Goal: Task Accomplishment & Management: Complete application form

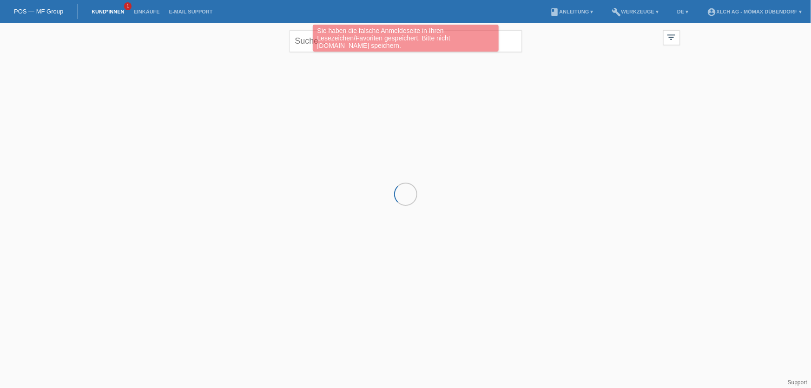
click at [507, 39] on div "Sie haben die falsche Anmeldeseite in Ihren Lesezeichen/Favoriten gespeichert. …" at bounding box center [405, 39] width 486 height 29
click at [306, 39] on div "Sie haben die falsche Anmeldeseite in Ihren Lesezeichen/Favoriten gespeichert. …" at bounding box center [405, 39] width 486 height 29
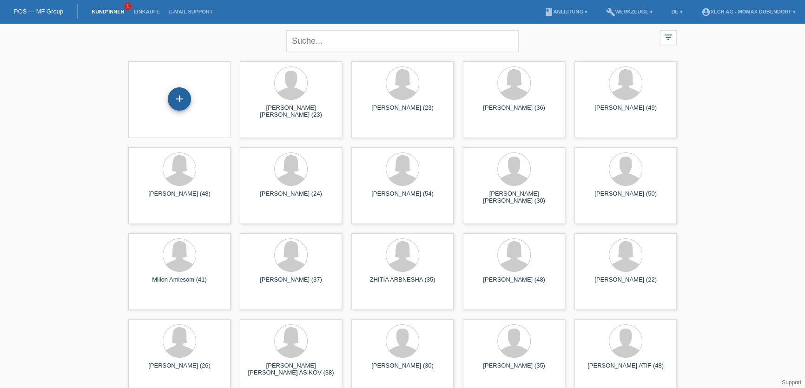
click at [183, 103] on div "+" at bounding box center [179, 99] width 22 height 16
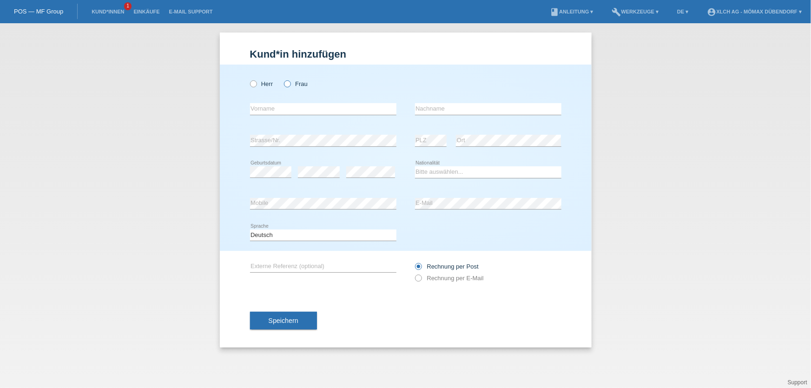
click at [282, 79] on icon at bounding box center [282, 79] width 0 height 0
click at [287, 84] on input "Frau" at bounding box center [287, 83] width 6 height 6
radio input "true"
click at [286, 108] on input "text" at bounding box center [323, 109] width 146 height 12
paste input "[PERSON_NAME]"
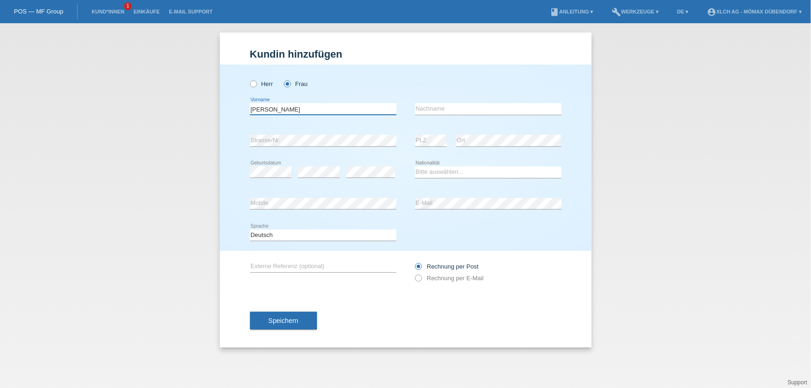
type input "BIANCA GABRIELA"
click at [450, 104] on input "text" at bounding box center [488, 109] width 146 height 12
paste input "BRICI"
type input "BRICI"
click at [434, 174] on select "Bitte auswählen... Schweiz Deutschland Liechtenstein Österreich ------------ Af…" at bounding box center [488, 171] width 146 height 11
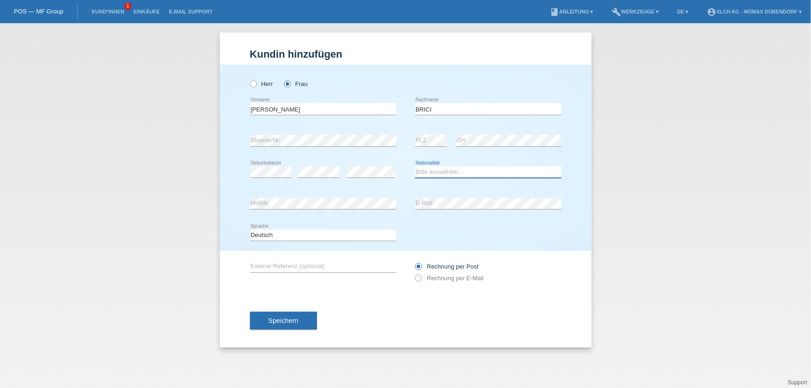
select select "HU"
click at [415, 166] on select "Bitte auswählen... Schweiz Deutschland Liechtenstein Österreich ------------ Af…" at bounding box center [488, 171] width 146 height 11
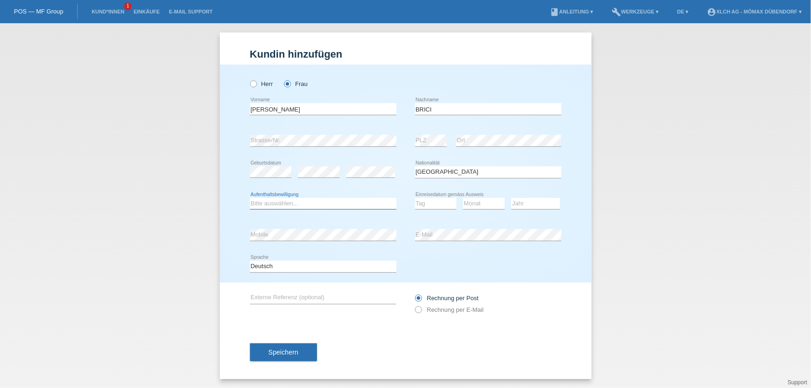
click at [296, 204] on select "Bitte auswählen... C B B - Flüchtlingsstatus Andere" at bounding box center [323, 203] width 146 height 11
click at [294, 204] on select "Bitte auswählen... C B B - Flüchtlingsstatus Andere" at bounding box center [323, 203] width 146 height 11
select select "B"
click at [250, 198] on select "Bitte auswählen... C B B - Flüchtlingsstatus Andere" at bounding box center [323, 203] width 146 height 11
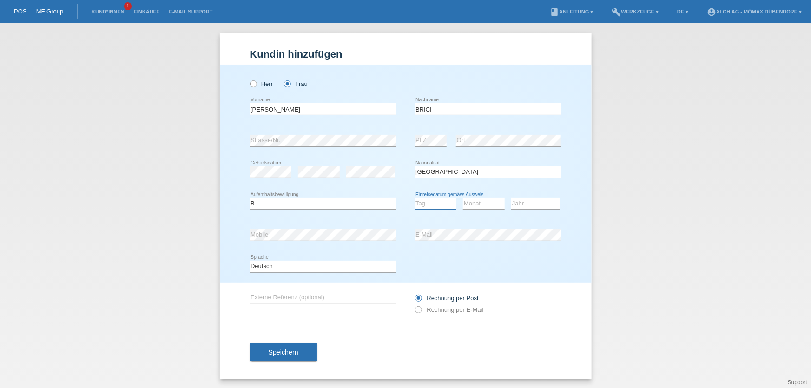
click at [445, 200] on select "Tag 01 02 03 04 05 06 07 08 09 10 11" at bounding box center [436, 203] width 42 height 11
select select "16"
click at [415, 198] on select "Tag 01 02 03 04 05 06 07 08 09 10 11" at bounding box center [436, 203] width 42 height 11
click at [472, 202] on select "Monat 01 02 03 04 05 06 07 08 09 10 11" at bounding box center [484, 203] width 42 height 11
select select "06"
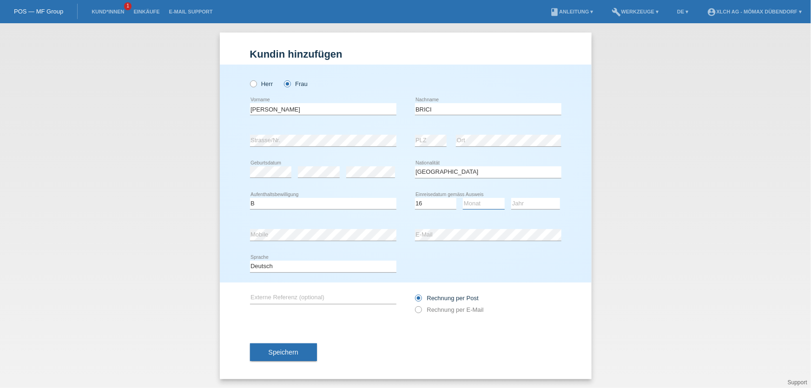
click at [463, 198] on select "Monat 01 02 03 04 05 06 07 08 09 10 11" at bounding box center [484, 203] width 42 height 11
click at [522, 203] on select "Jahr 2025 2024 2023 2022 2021 2020 2019 2018 2017 2016 2015 2014 2013 2012 2011…" at bounding box center [535, 203] width 49 height 11
click at [441, 204] on select "Tag 01 02 03 04 05 06 07 08 09 10 11" at bounding box center [436, 203] width 42 height 11
select select "17"
click at [415, 198] on select "Tag 01 02 03 04 05 06 07 08 09 10 11" at bounding box center [436, 203] width 42 height 11
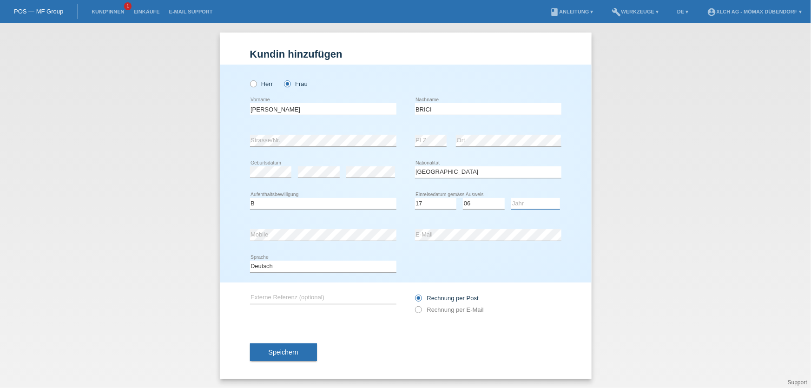
click at [529, 202] on select "Jahr 2025 2024 2023 2022 2021 2020 2019 2018 2017 2016 2015 2014 2013 2012 2011…" at bounding box center [535, 203] width 49 height 11
select select "2020"
click at [511, 198] on select "Jahr 2025 2024 2023 2022 2021 2020 2019 2018 2017 2016 2015 2014 2013 2012 2011…" at bounding box center [535, 203] width 49 height 11
click at [441, 306] on label "Rechnung per E-Mail" at bounding box center [449, 309] width 69 height 7
click at [421, 306] on input "Rechnung per E-Mail" at bounding box center [418, 312] width 6 height 12
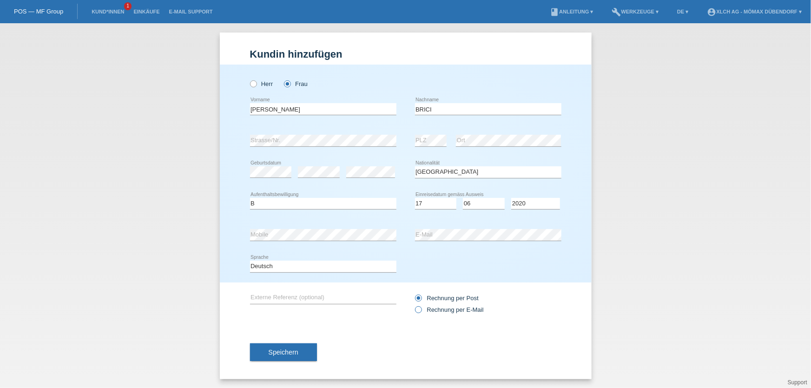
radio input "true"
click at [441, 292] on div "Rechnung per Post Rechnung per E-Mail" at bounding box center [488, 303] width 146 height 23
click at [441, 300] on label "Rechnung per Post" at bounding box center [447, 298] width 64 height 7
click at [421, 300] on input "Rechnung per Post" at bounding box center [418, 301] width 6 height 12
radio input "true"
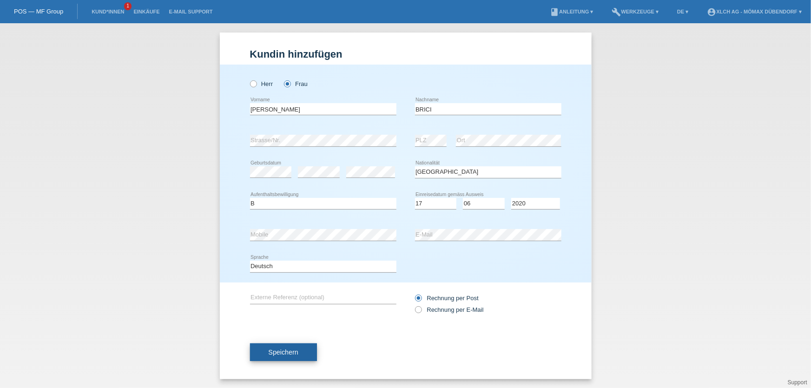
click at [274, 343] on button "Speichern" at bounding box center [283, 352] width 67 height 18
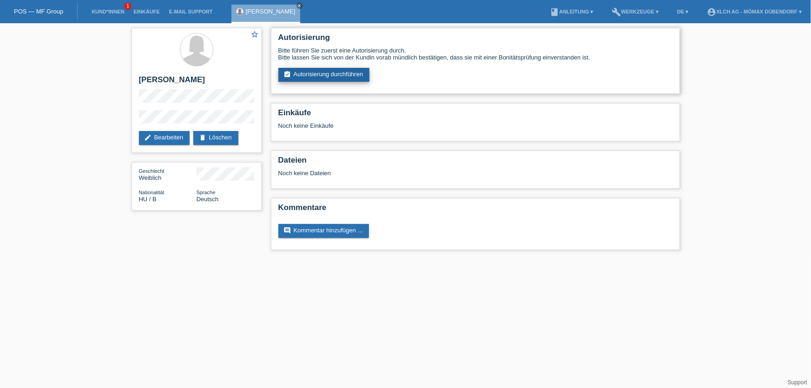
click at [324, 71] on link "assignment_turned_in Autorisierung durchführen" at bounding box center [324, 75] width 92 height 14
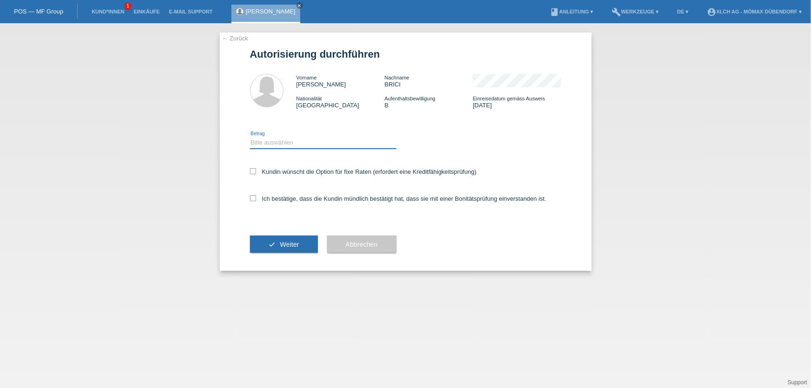
click at [275, 142] on select "Bitte auswählen CHF 1.00 - CHF 499.00 CHF 500.00 - CHF 1'999.00 CHF 2'000.00 - …" at bounding box center [323, 142] width 146 height 11
select select "2"
click at [250, 137] on select "Bitte auswählen CHF 1.00 - CHF 499.00 CHF 500.00 - CHF 1'999.00 CHF 2'000.00 - …" at bounding box center [323, 142] width 146 height 11
click at [268, 169] on label "Kundin wünscht die Option für fixe Raten (erfordert eine Kreditfähigkeitsprüfun…" at bounding box center [363, 171] width 227 height 7
click at [256, 169] on input "Kundin wünscht die Option für fixe Raten (erfordert eine Kreditfähigkeitsprüfun…" at bounding box center [253, 171] width 6 height 6
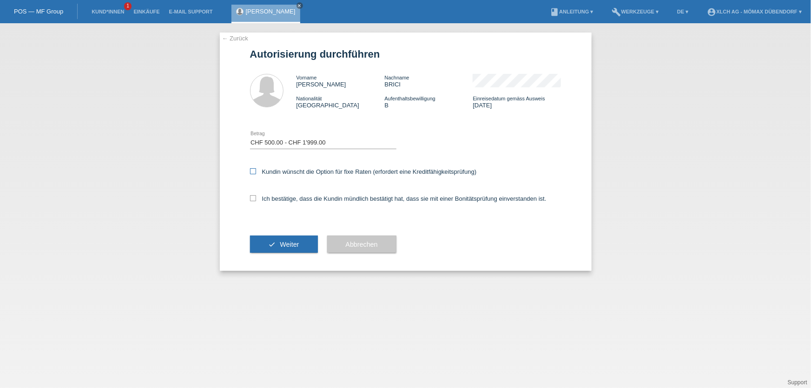
checkbox input "true"
drag, startPoint x: 265, startPoint y: 202, endPoint x: 270, endPoint y: 211, distance: 10.4
click at [265, 203] on div "Ich bestätige, dass die Kundin mündlich bestätigt hat, dass sie mit einer Bonit…" at bounding box center [405, 202] width 311 height 32
click at [272, 203] on div "Ich bestätige, dass die Kundin mündlich bestätigt hat, dass sie mit einer Bonit…" at bounding box center [405, 202] width 311 height 32
click at [272, 198] on label "Ich bestätige, dass die Kundin mündlich bestätigt hat, dass sie mit einer Bonit…" at bounding box center [398, 198] width 296 height 7
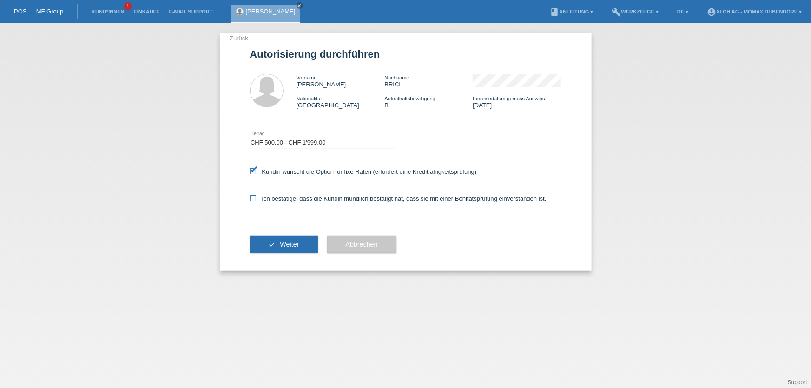
click at [256, 198] on input "Ich bestätige, dass die Kundin mündlich bestätigt hat, dass sie mit einer Bonit…" at bounding box center [253, 198] width 6 height 6
checkbox input "true"
click at [282, 246] on span "Weiter" at bounding box center [289, 244] width 19 height 7
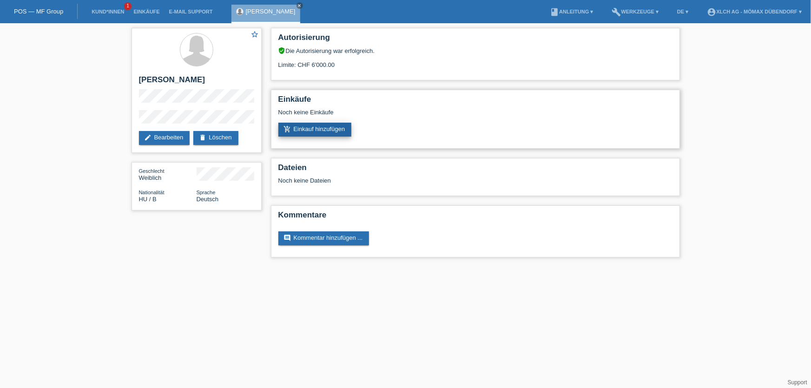
click at [314, 125] on link "add_shopping_cart Einkauf hinzufügen" at bounding box center [314, 130] width 73 height 14
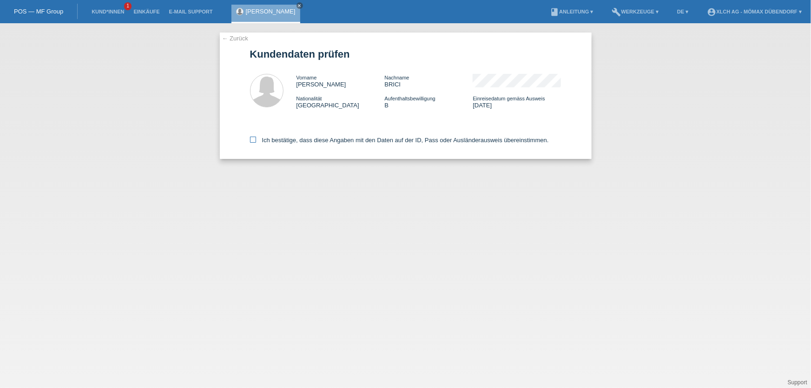
click at [289, 138] on label "Ich bestätige, dass diese Angaben mit den Daten auf der ID, Pass oder Ausländer…" at bounding box center [399, 140] width 299 height 7
click at [256, 138] on input "Ich bestätige, dass diese Angaben mit den Daten auf der ID, Pass oder Ausländer…" at bounding box center [253, 140] width 6 height 6
checkbox input "true"
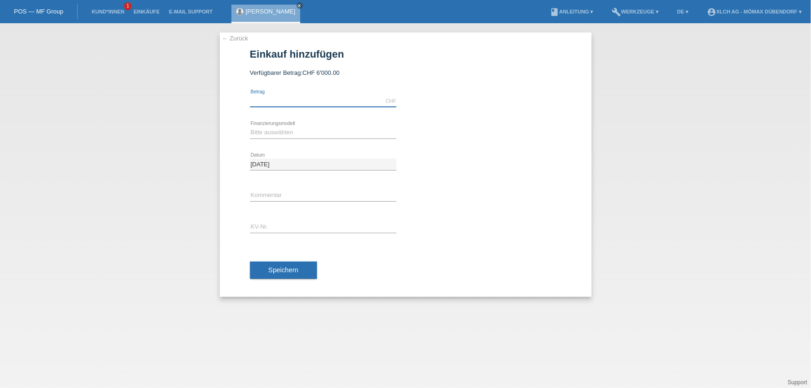
click at [288, 100] on input "text" at bounding box center [323, 101] width 146 height 12
drag, startPoint x: 282, startPoint y: 105, endPoint x: 185, endPoint y: 89, distance: 98.8
click at [185, 89] on div "← Zurück Einkauf hinzufügen Verfügbarer Betrag: CHF 6'000.00 1419. error Betrag…" at bounding box center [405, 205] width 811 height 365
click at [290, 103] on input "1719.00" at bounding box center [323, 101] width 146 height 12
type input "1719.05"
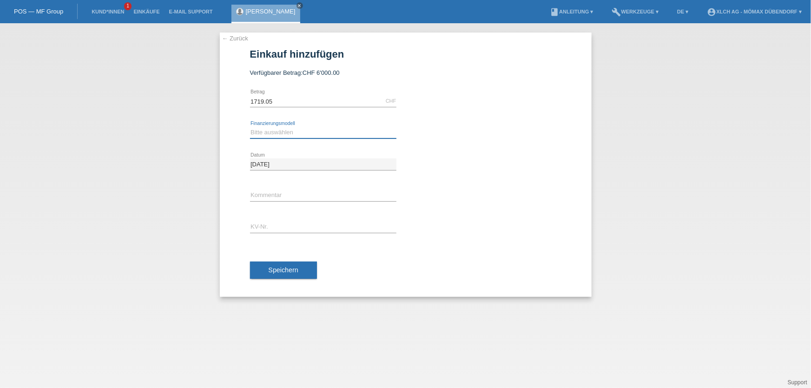
click at [280, 135] on select "Bitte auswählen Kauf auf Rechnung mit Teilzahlungsoption Fixe Raten - Zinsübern…" at bounding box center [323, 132] width 146 height 11
select select "113"
click at [250, 127] on select "Bitte auswählen Kauf auf Rechnung mit Teilzahlungsoption Fixe Raten - Zinsübern…" at bounding box center [323, 132] width 146 height 11
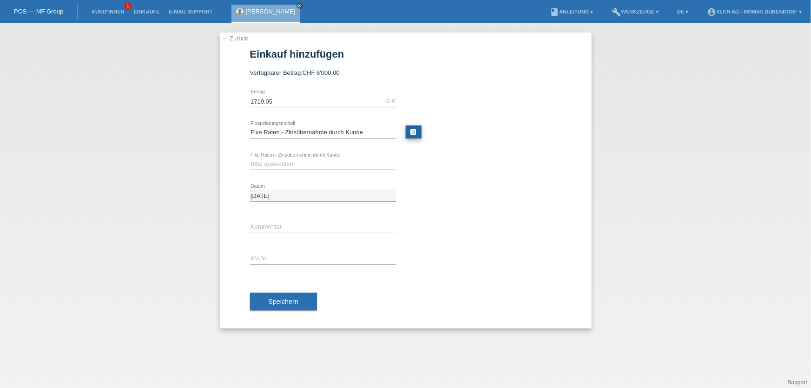
click at [418, 129] on link "calculate" at bounding box center [414, 131] width 16 height 13
type input "1719.05"
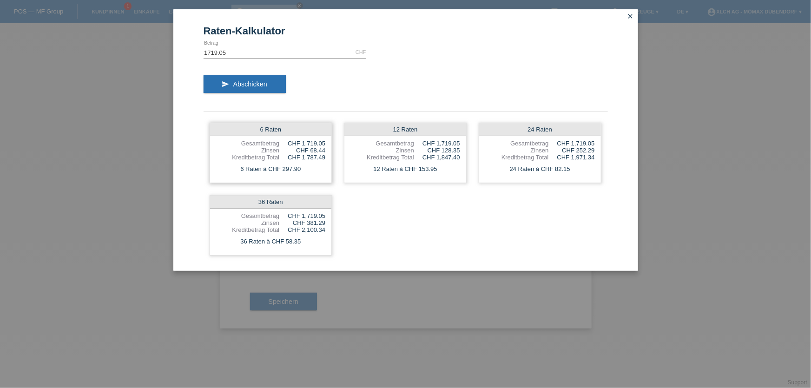
drag, startPoint x: 300, startPoint y: 172, endPoint x: 241, endPoint y: 172, distance: 58.5
click at [241, 172] on div "6 Raten à CHF 297.90" at bounding box center [271, 169] width 122 height 12
drag, startPoint x: 302, startPoint y: 150, endPoint x: 329, endPoint y: 150, distance: 26.9
click at [329, 150] on div "6 Raten Gesamtbetrag CHF 1,719.05 Zinsen CHF 68.44 Kreditbetrag Total CHF 1,787…" at bounding box center [271, 153] width 123 height 60
click at [326, 172] on div "6 Raten à CHF 297.90" at bounding box center [271, 169] width 122 height 12
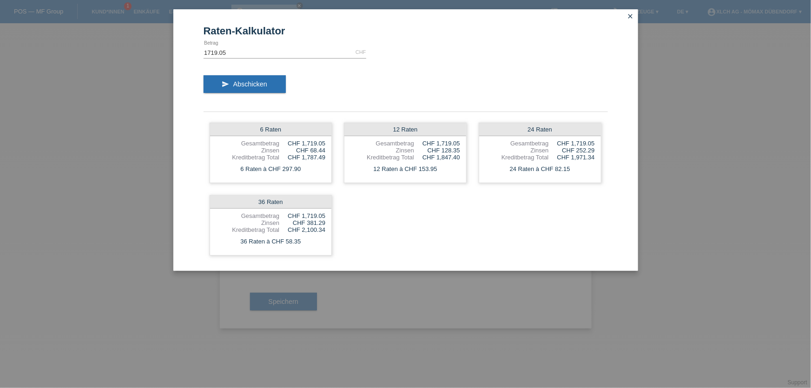
click at [630, 13] on icon "close" at bounding box center [630, 16] width 7 height 7
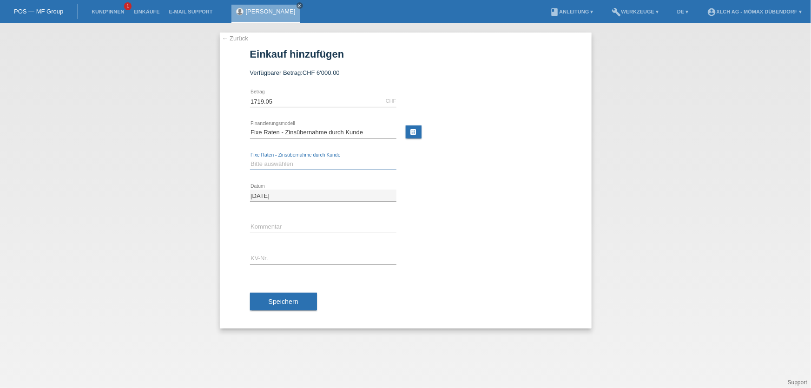
click at [276, 165] on select "Bitte auswählen 6 Raten 12 Raten 24 Raten 36 Raten" at bounding box center [323, 163] width 146 height 11
select select "324"
click at [250, 158] on select "Bitte auswählen 6 Raten 12 Raten 24 Raten 36 Raten" at bounding box center [323, 163] width 146 height 11
click at [274, 222] on input "text" at bounding box center [323, 227] width 146 height 12
paste input "DDNEBQ"
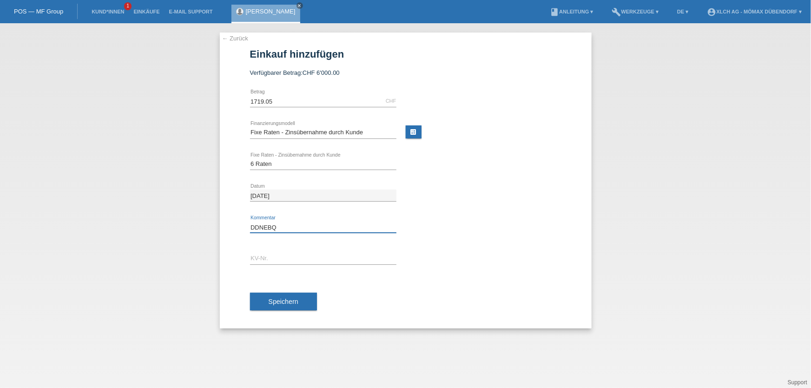
type input "DDNEBQ"
click at [266, 262] on input "text" at bounding box center [323, 259] width 146 height 12
paste input "DDNEBQ"
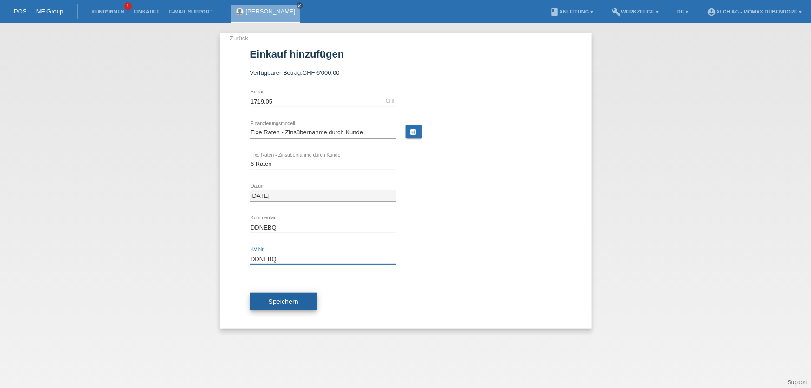
type input "DDNEBQ"
click at [278, 298] on span "Speichern" at bounding box center [284, 301] width 30 height 7
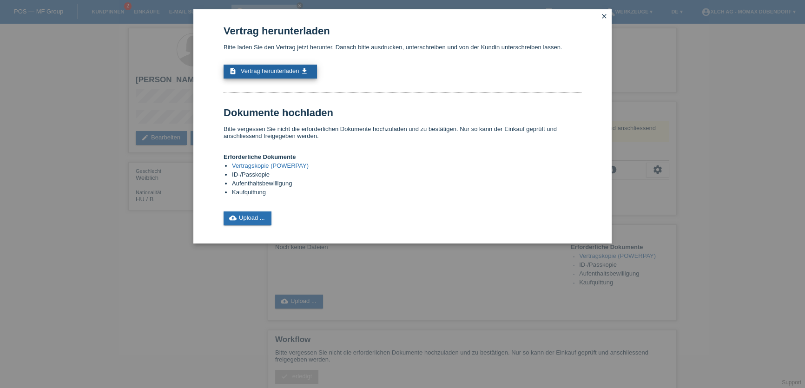
click at [259, 65] on link "description Vertrag herunterladen get_app" at bounding box center [269, 72] width 93 height 14
click at [603, 13] on icon "close" at bounding box center [603, 16] width 7 height 7
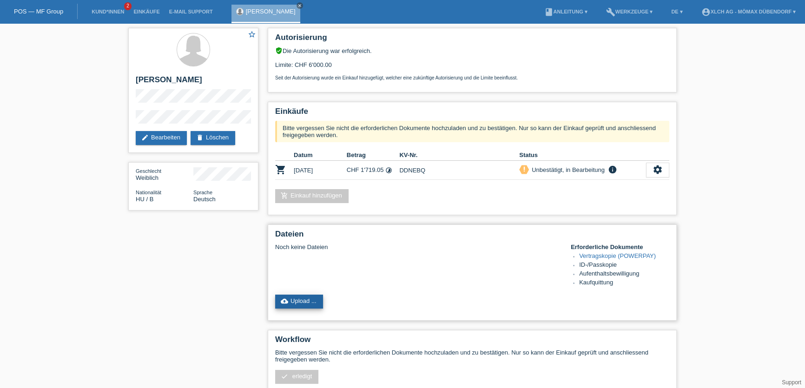
click at [306, 297] on link "cloud_upload Upload ..." at bounding box center [299, 302] width 48 height 14
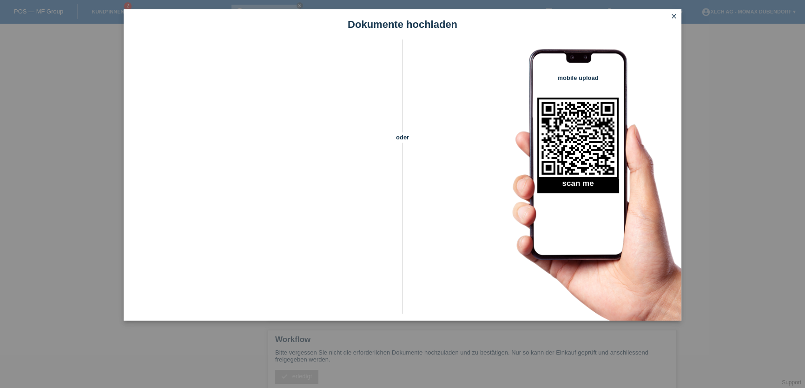
click at [676, 14] on icon "close" at bounding box center [673, 16] width 7 height 7
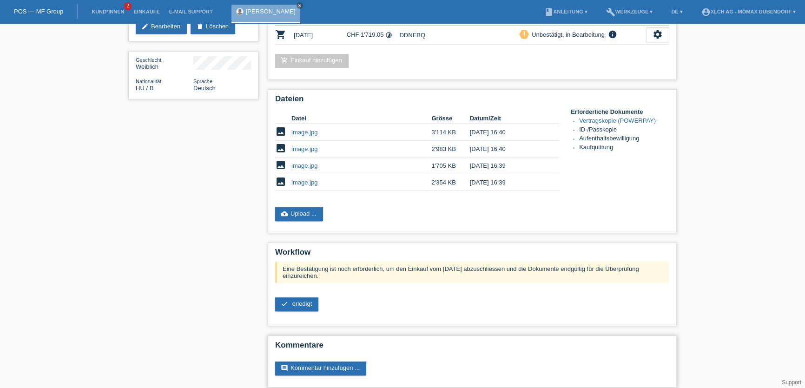
scroll to position [114, 0]
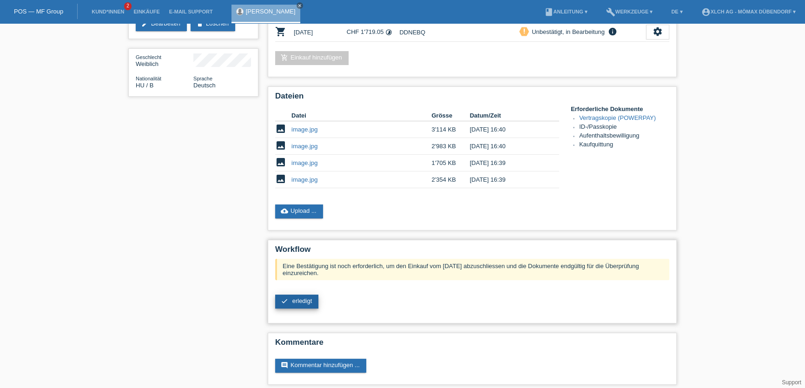
click at [300, 297] on span "erledigt" at bounding box center [302, 300] width 20 height 7
click at [302, 296] on body "POS — MF Group Kund*innen 2 Einkäufe E-Mail Support BIANCA GABRIELA BRICI close…" at bounding box center [402, 152] width 805 height 486
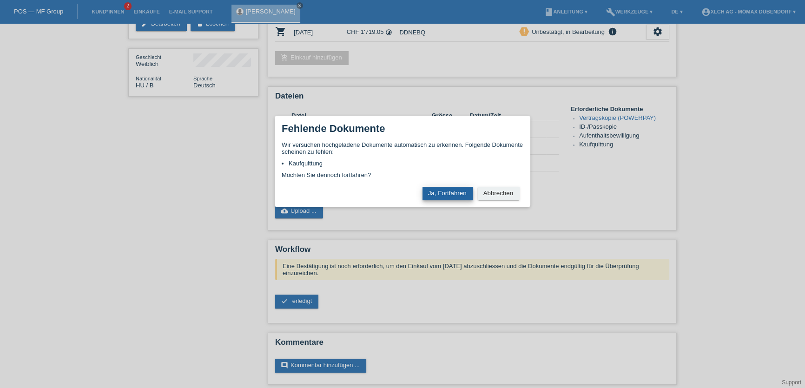
click at [436, 192] on button "Ja, Fortfahren" at bounding box center [447, 193] width 51 height 13
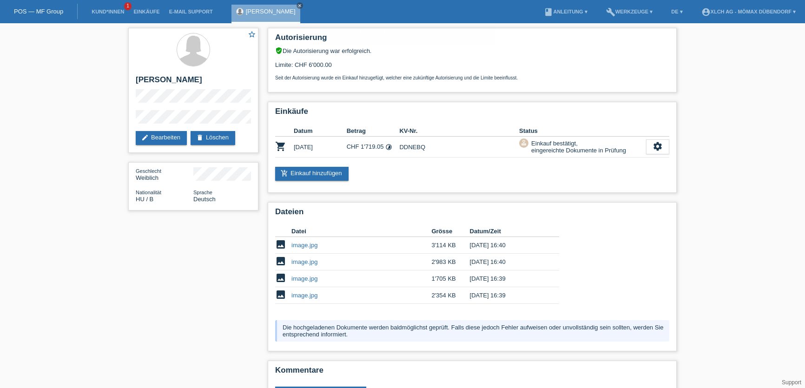
scroll to position [28, 0]
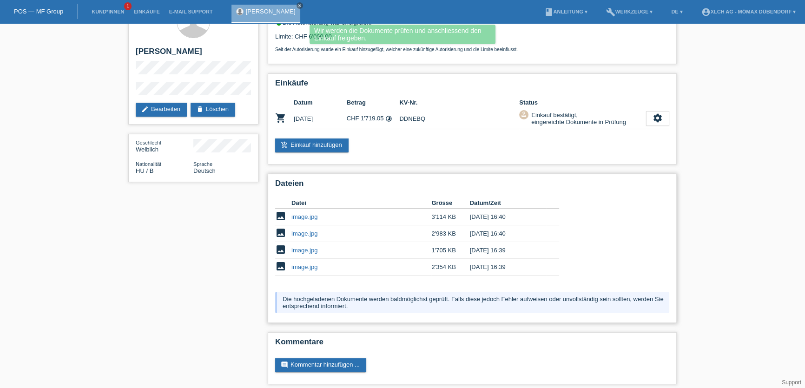
click at [302, 213] on link "image.jpg" at bounding box center [304, 216] width 26 height 7
click at [301, 232] on link "image.jpg" at bounding box center [304, 233] width 26 height 7
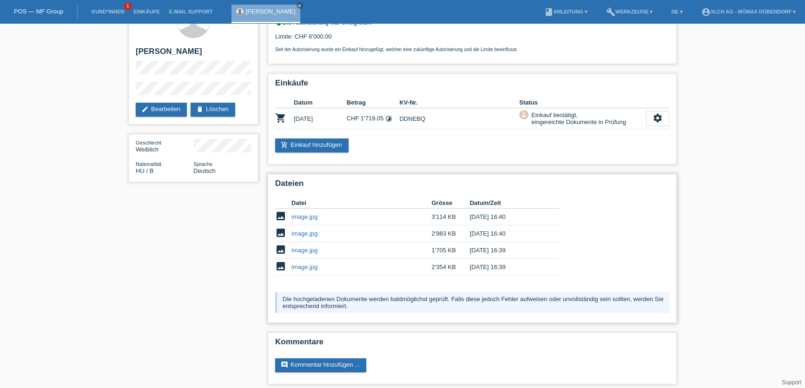
click at [308, 247] on link "image.jpg" at bounding box center [304, 250] width 26 height 7
click at [310, 263] on link "image.jpg" at bounding box center [304, 266] width 26 height 7
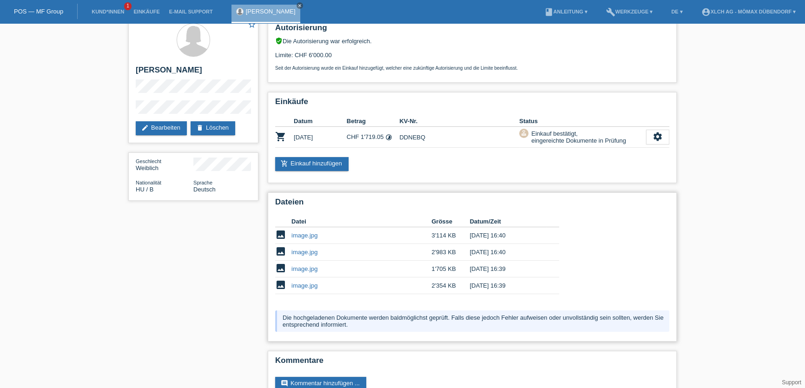
scroll to position [0, 0]
